Goal: Transaction & Acquisition: Book appointment/travel/reservation

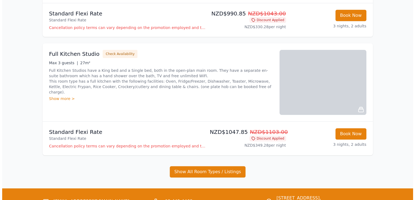
scroll to position [161, 0]
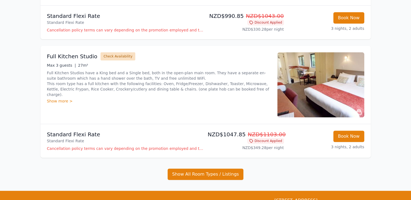
click at [115, 57] on button "Check Availability" at bounding box center [117, 56] width 35 height 8
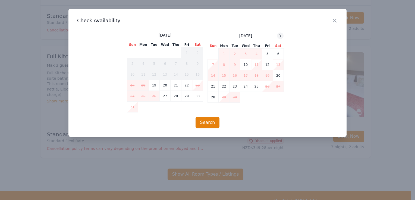
click at [281, 36] on icon at bounding box center [280, 35] width 1 height 2
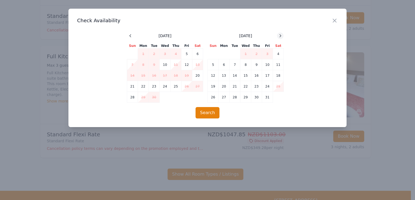
click at [281, 36] on icon at bounding box center [280, 35] width 1 height 2
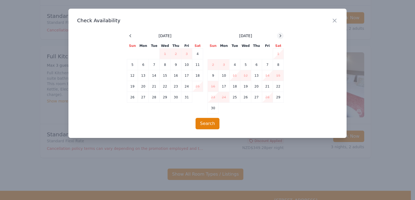
click at [281, 36] on icon at bounding box center [280, 35] width 1 height 2
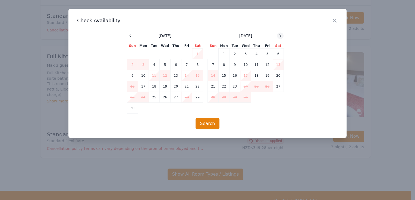
click at [281, 36] on icon at bounding box center [280, 35] width 1 height 2
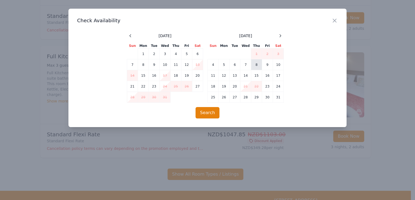
click at [259, 64] on td "8" at bounding box center [256, 64] width 11 height 11
click at [215, 77] on td "11" at bounding box center [213, 75] width 11 height 11
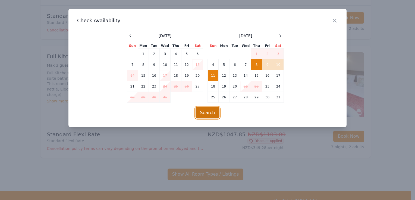
click at [212, 114] on button "Search" at bounding box center [208, 112] width 24 height 11
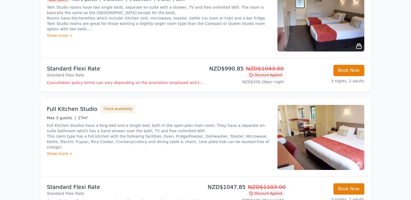
scroll to position [163, 0]
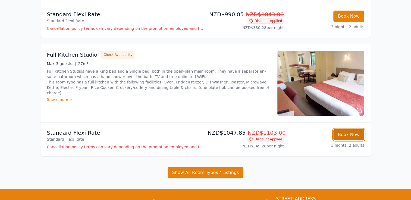
click at [344, 136] on button "Book Now" at bounding box center [348, 134] width 31 height 11
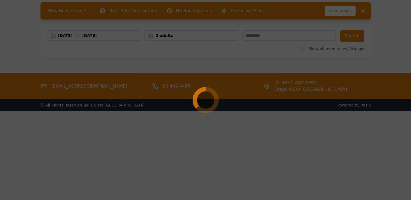
scroll to position [26, 0]
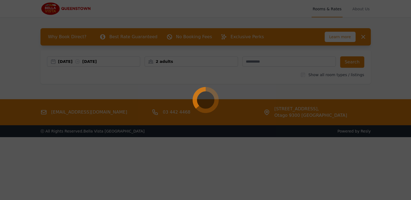
select select "**"
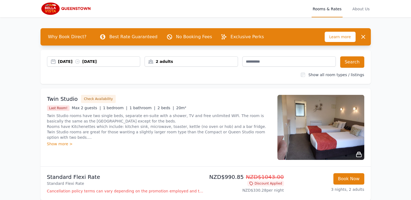
click at [70, 62] on div "08 Jan 2026 11 Jan 2026" at bounding box center [99, 61] width 82 height 5
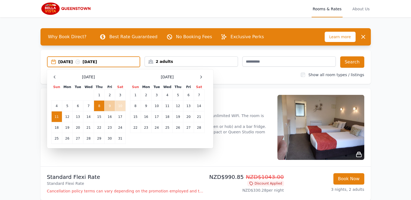
click at [111, 105] on td "9" at bounding box center [110, 106] width 10 height 11
click at [56, 114] on td "11" at bounding box center [56, 117] width 11 height 11
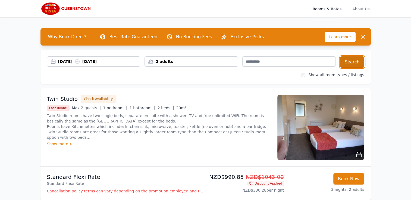
click at [351, 63] on button "Search" at bounding box center [352, 61] width 24 height 11
